Goal: Task Accomplishment & Management: Use online tool/utility

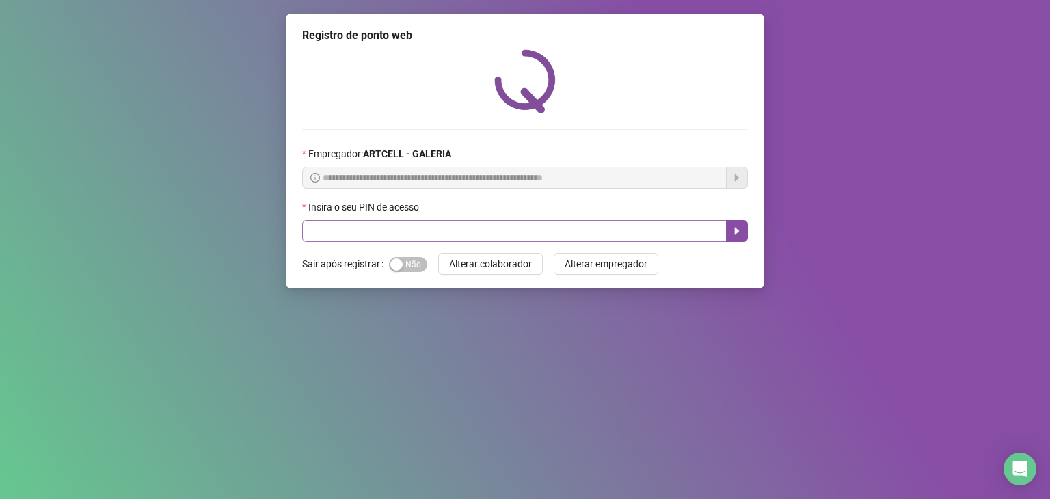
click at [569, 219] on div "Insira o seu PIN de acesso" at bounding box center [525, 210] width 446 height 21
click at [575, 230] on input "text" at bounding box center [514, 231] width 424 height 22
type input "*****"
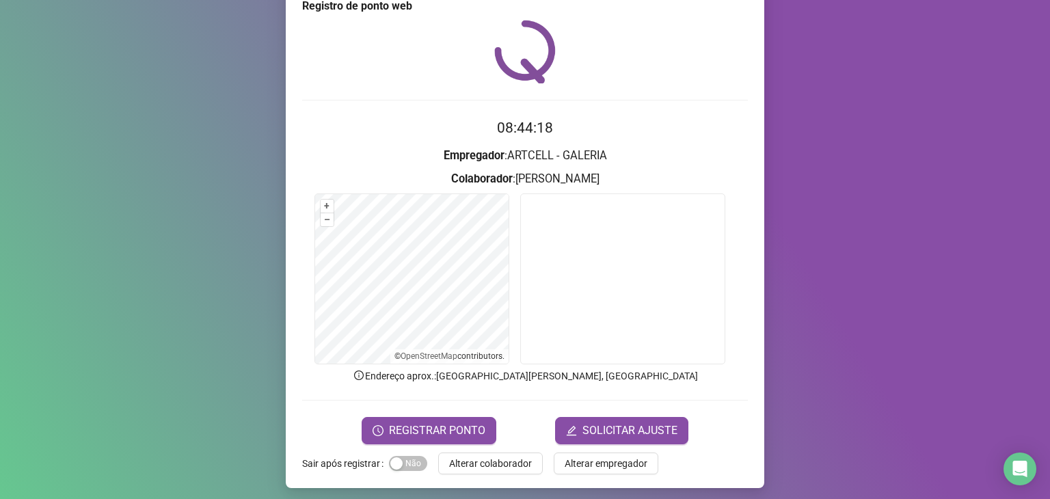
scroll to position [33, 0]
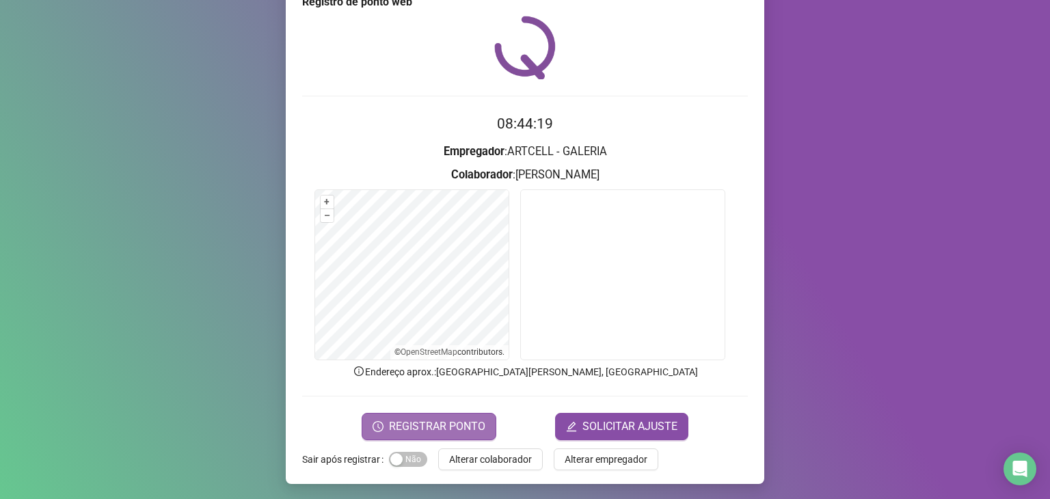
click at [469, 429] on span "REGISTRAR PONTO" at bounding box center [437, 426] width 96 height 16
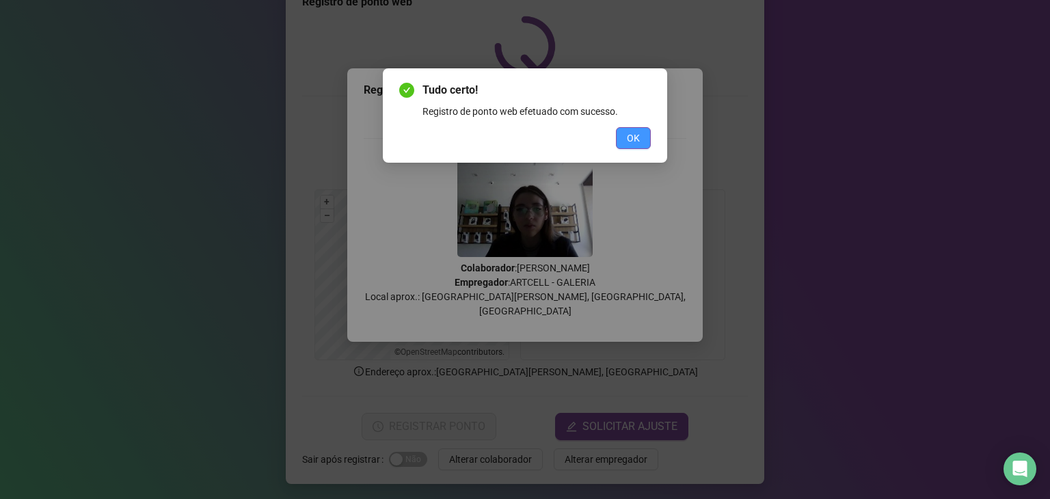
click at [645, 139] on button "OK" at bounding box center [633, 138] width 35 height 22
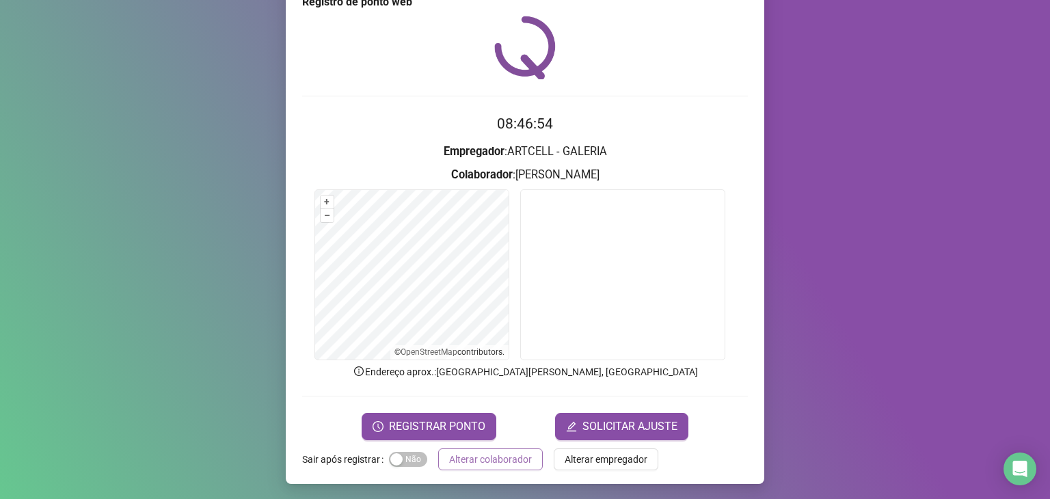
click at [508, 454] on span "Alterar colaborador" at bounding box center [490, 459] width 83 height 15
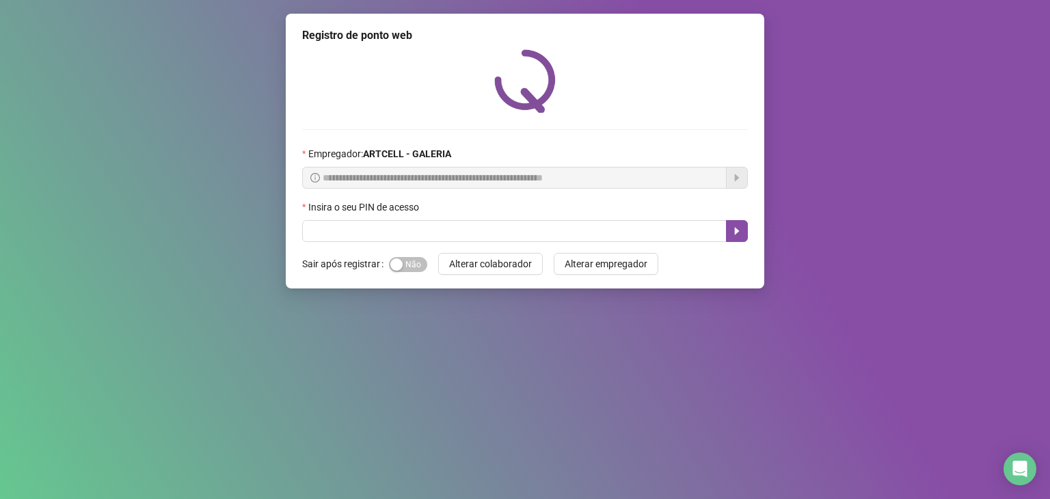
scroll to position [0, 0]
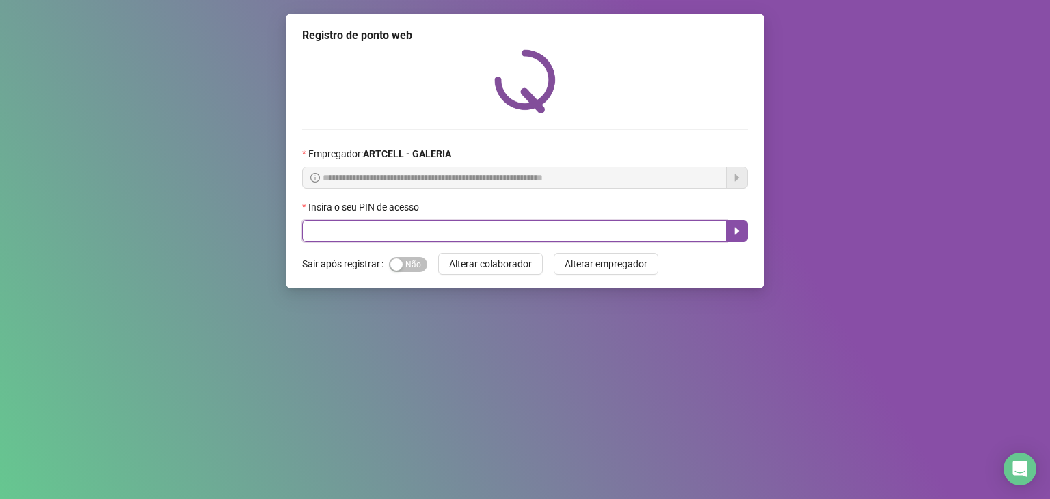
click at [662, 228] on input "text" at bounding box center [514, 231] width 424 height 22
type input "*****"
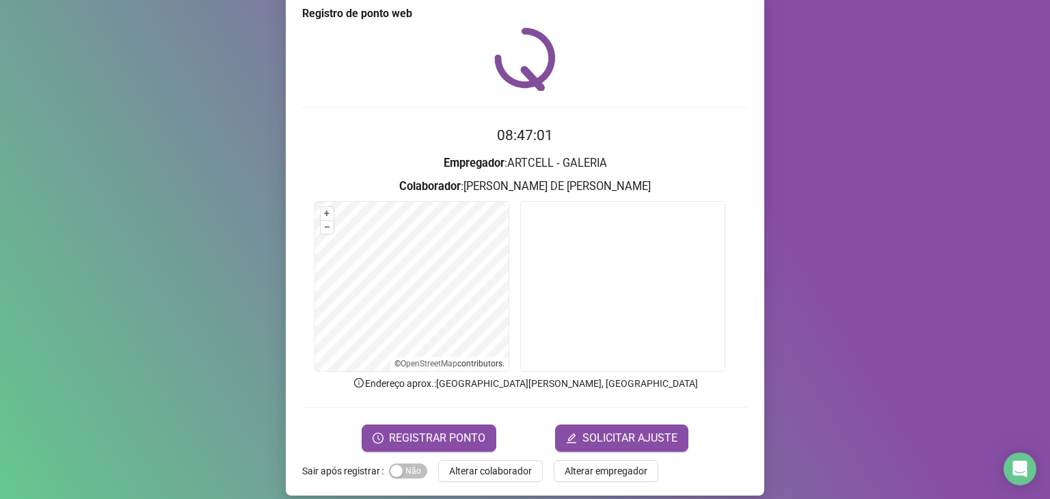
scroll to position [33, 0]
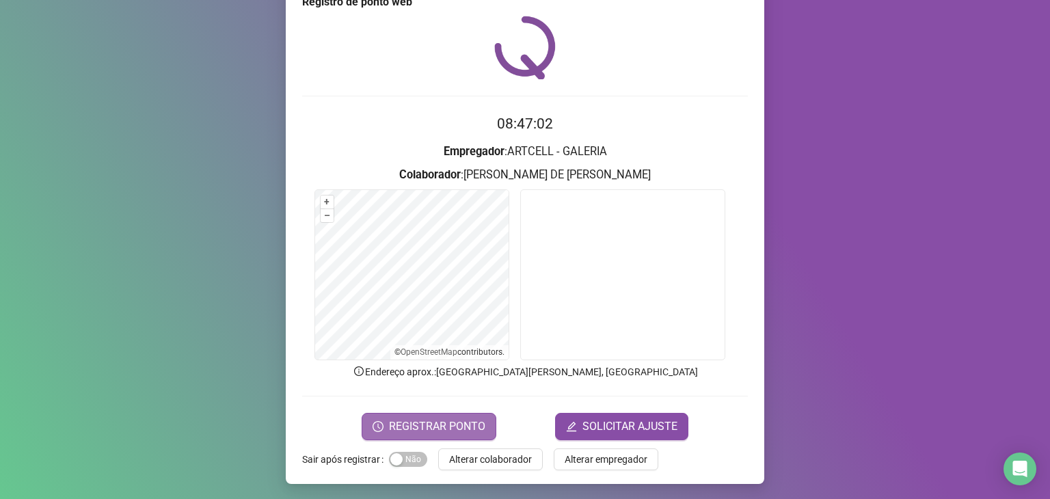
click at [473, 422] on span "REGISTRAR PONTO" at bounding box center [437, 426] width 96 height 16
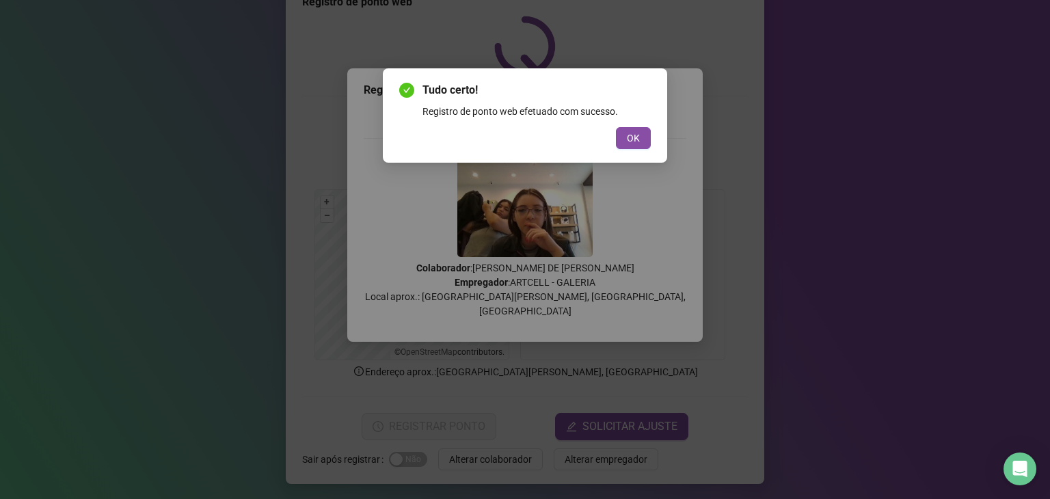
click at [646, 141] on button "OK" at bounding box center [633, 138] width 35 height 22
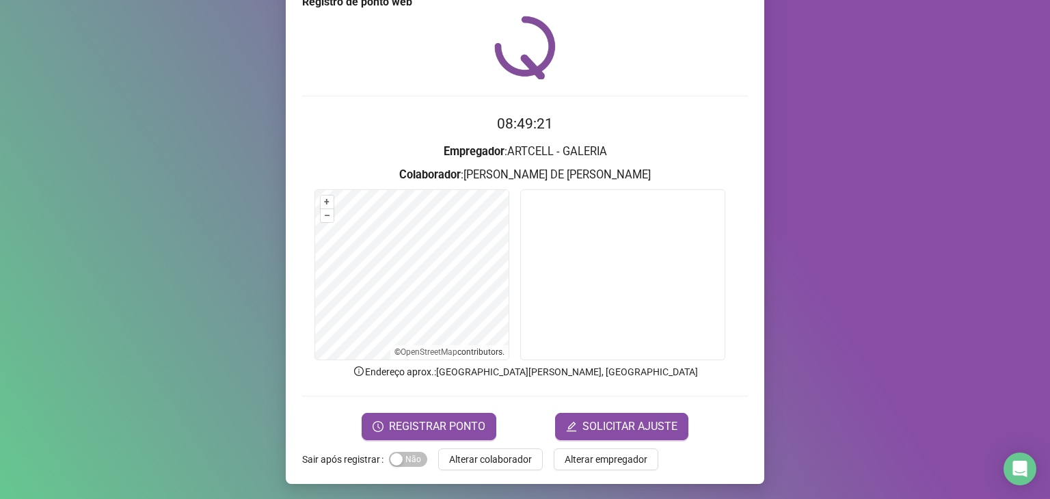
drag, startPoint x: 504, startPoint y: 457, endPoint x: 521, endPoint y: 380, distance: 79.1
click at [501, 453] on span "Alterar colaborador" at bounding box center [490, 459] width 83 height 15
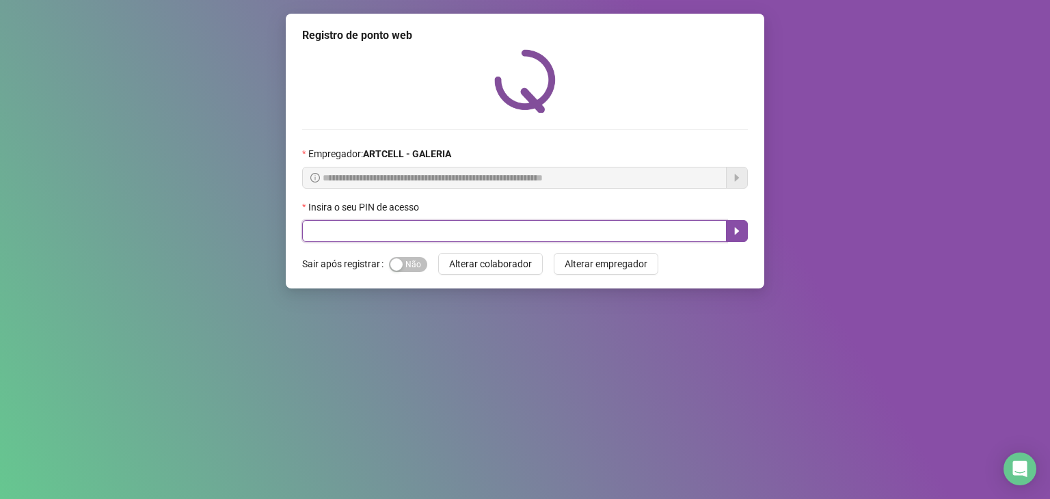
click at [566, 234] on input "text" at bounding box center [514, 231] width 424 height 22
type input "*****"
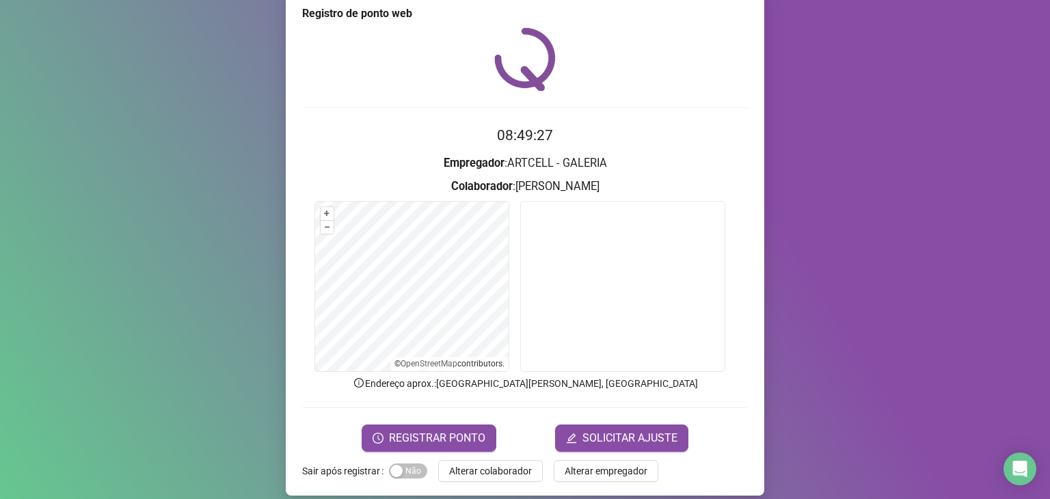
scroll to position [33, 0]
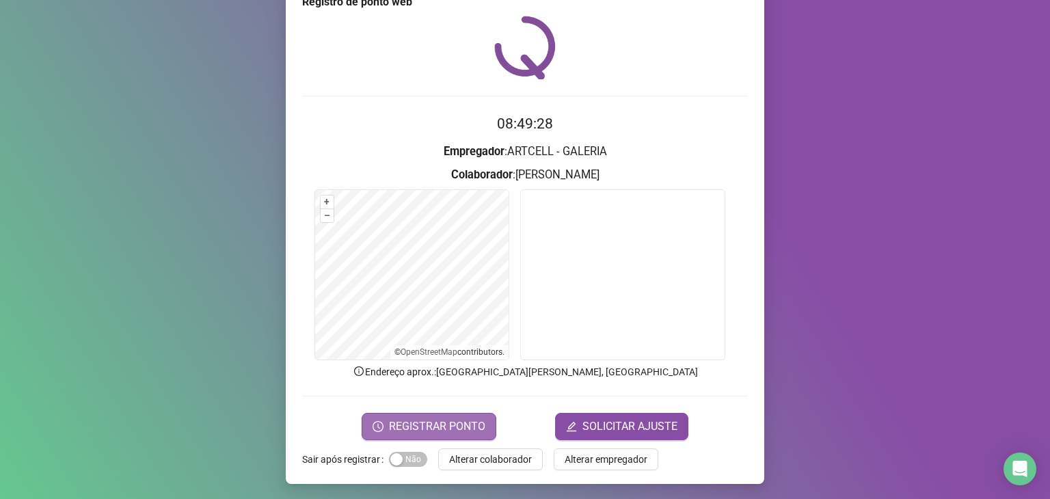
click at [459, 430] on span "REGISTRAR PONTO" at bounding box center [437, 426] width 96 height 16
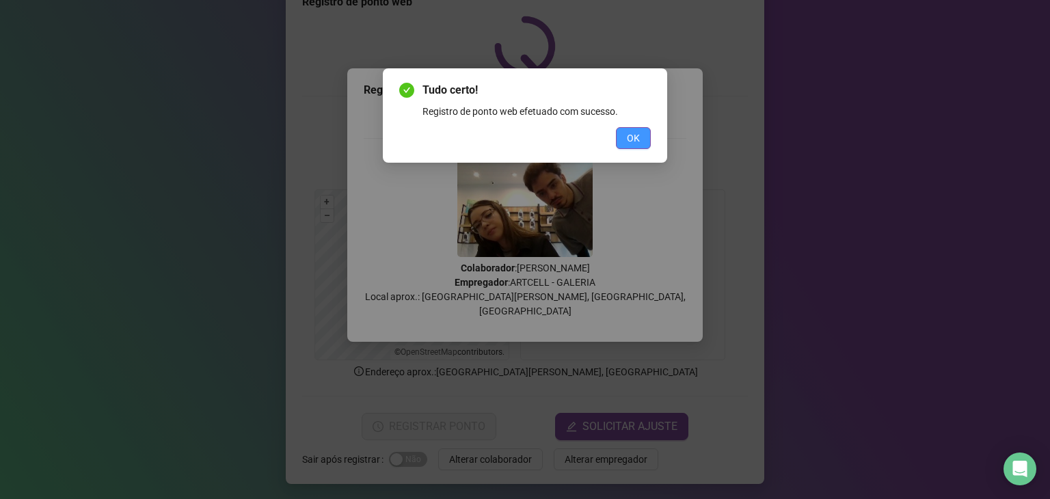
click at [635, 139] on span "OK" at bounding box center [633, 138] width 13 height 15
